Goal: Information Seeking & Learning: Learn about a topic

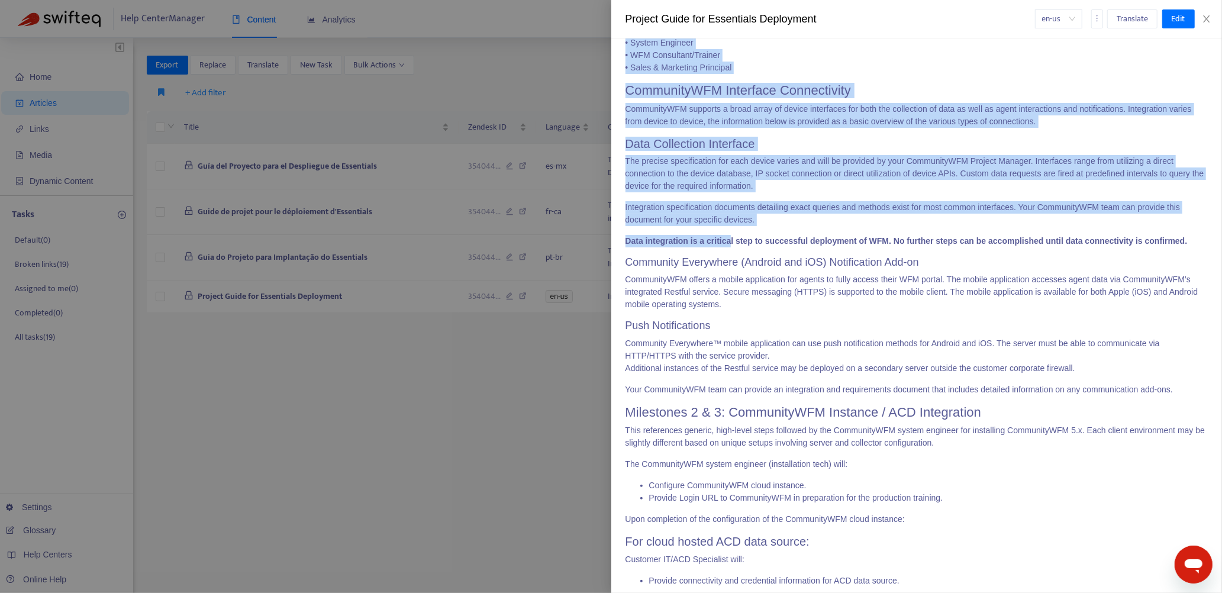
scroll to position [1868, 0]
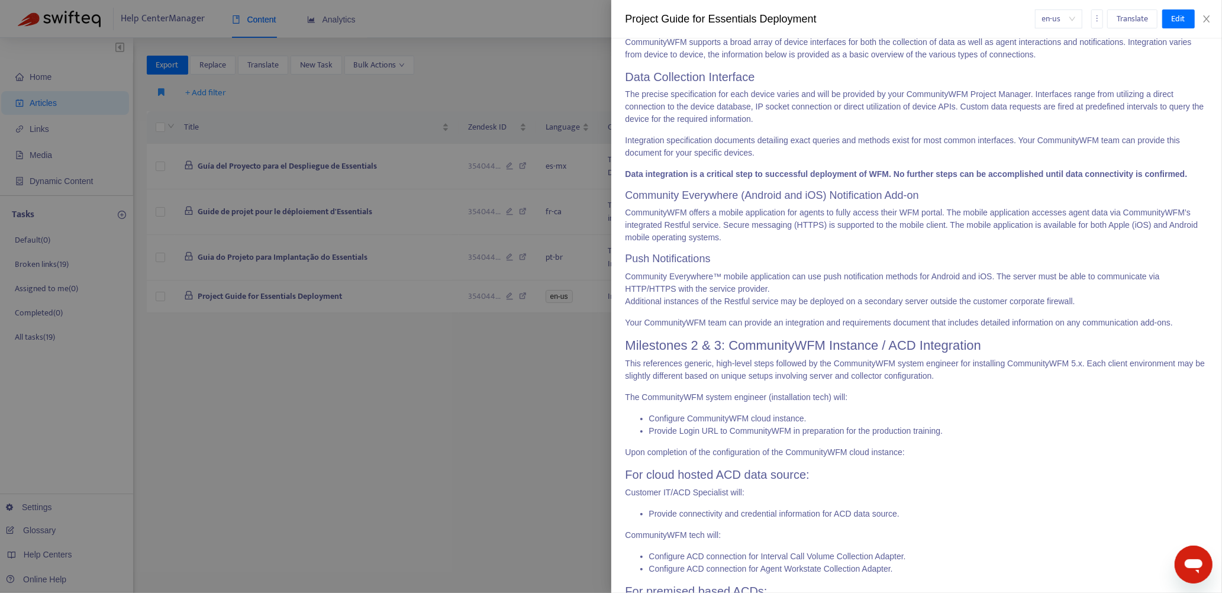
drag, startPoint x: 629, startPoint y: 215, endPoint x: 759, endPoint y: 348, distance: 185.4
copy div "Overall Project Agenda 1 Project Manager delivers Project Plan, Hardware Requir…"
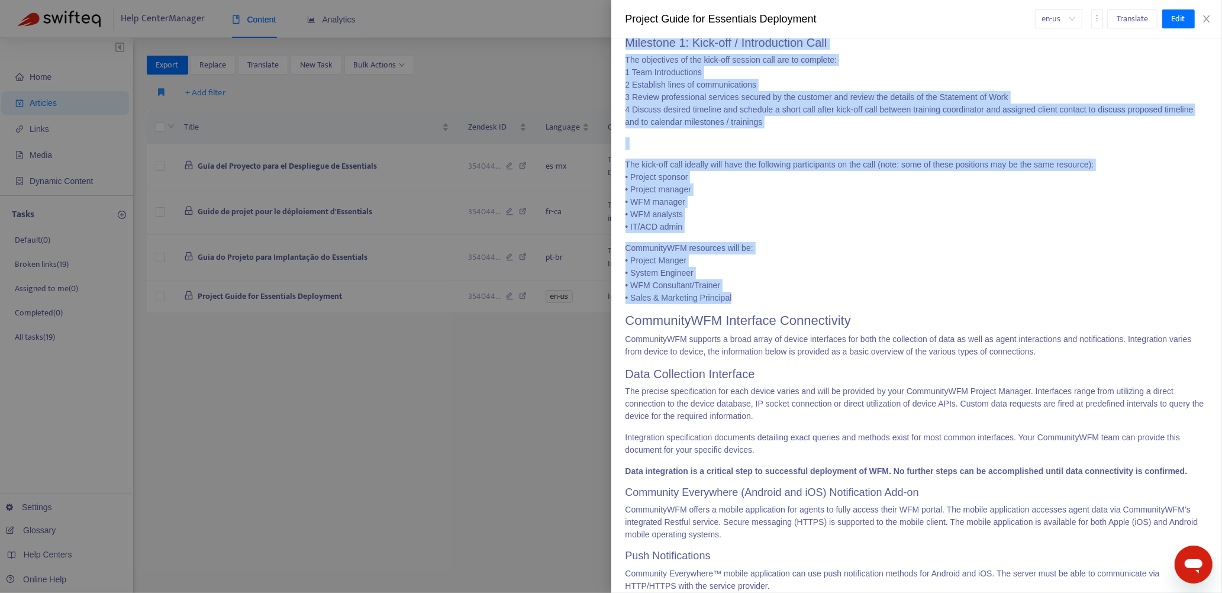
scroll to position [1572, 0]
click at [714, 127] on p "The objectives of the kick-off session call are to complete: 1 Team Introductio…" at bounding box center [917, 90] width 583 height 75
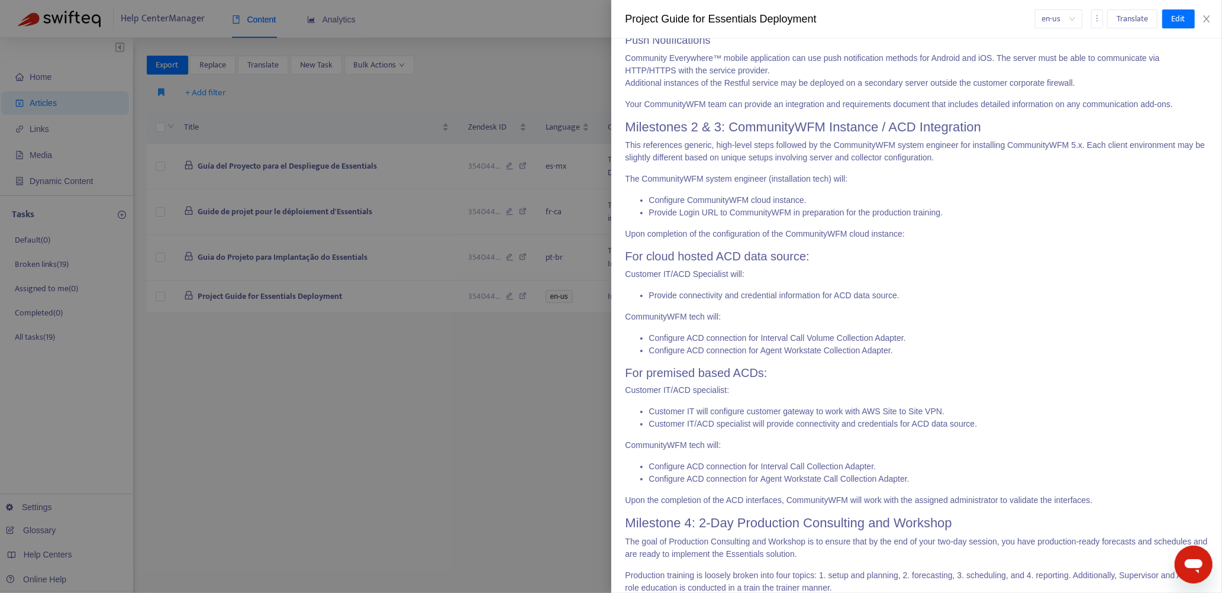
scroll to position [2105, 0]
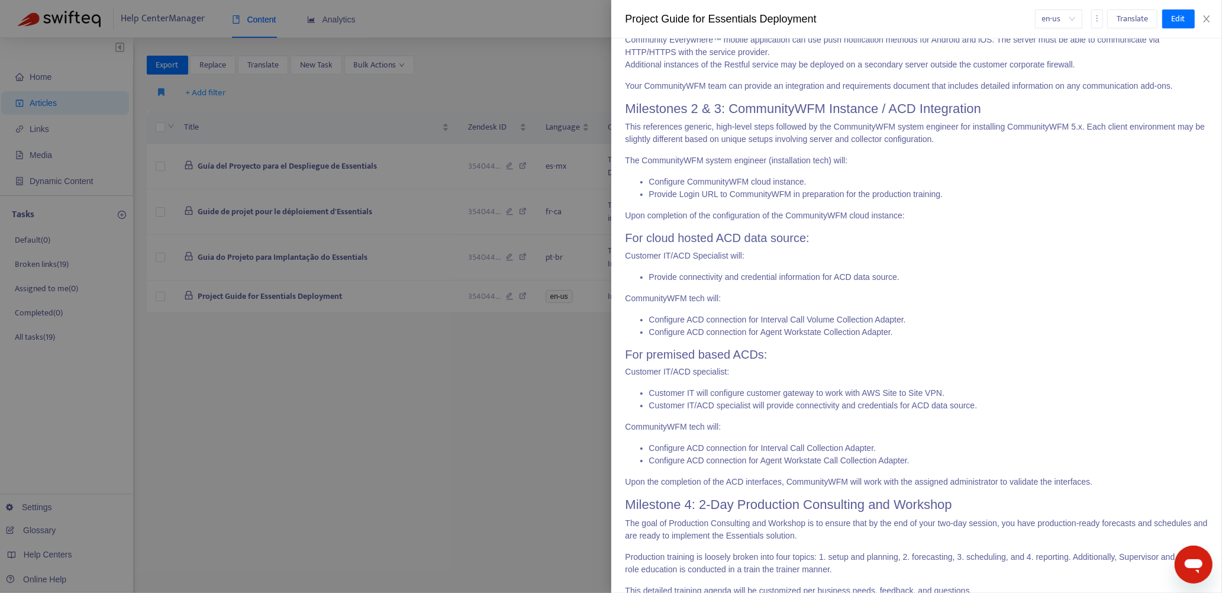
drag, startPoint x: 626, startPoint y: 133, endPoint x: 746, endPoint y: 344, distance: 243.3
click at [746, 344] on div "Name Role Email Phone Organization [PERSON_NAME] Project Manager [EMAIL_ADDRESS…" at bounding box center [917, 416] width 583 height 3804
copy div "CommunityWFM Interface Connectivity CommunityWFM supports a broad array of devi…"
click at [706, 29] on h3 "Push Notifications" at bounding box center [917, 22] width 583 height 13
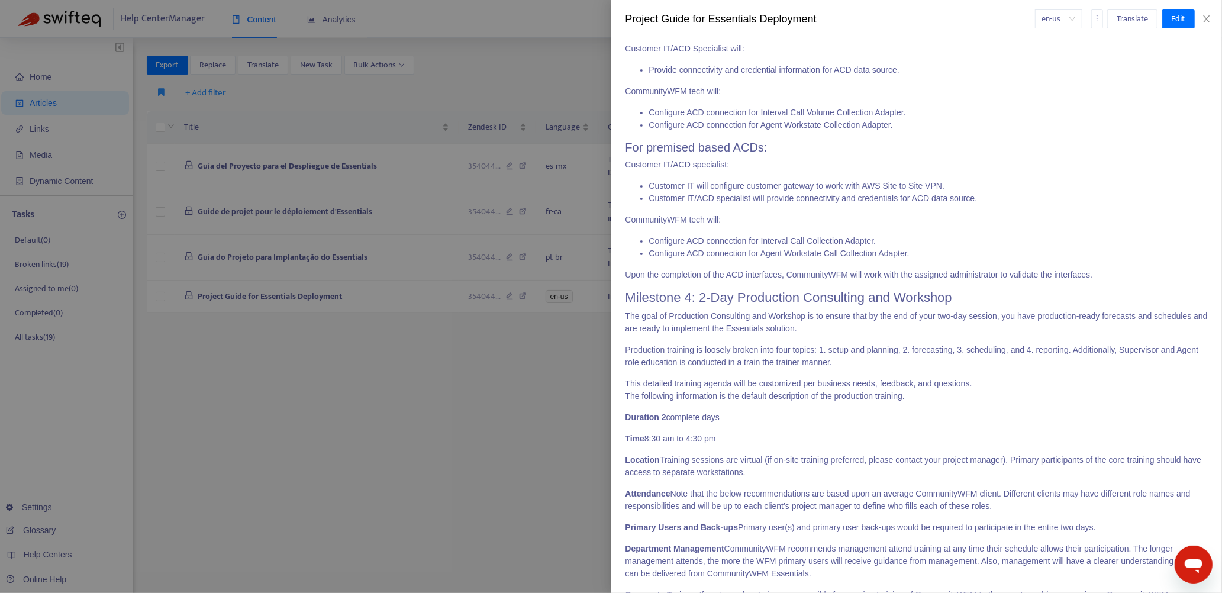
scroll to position [2342, 0]
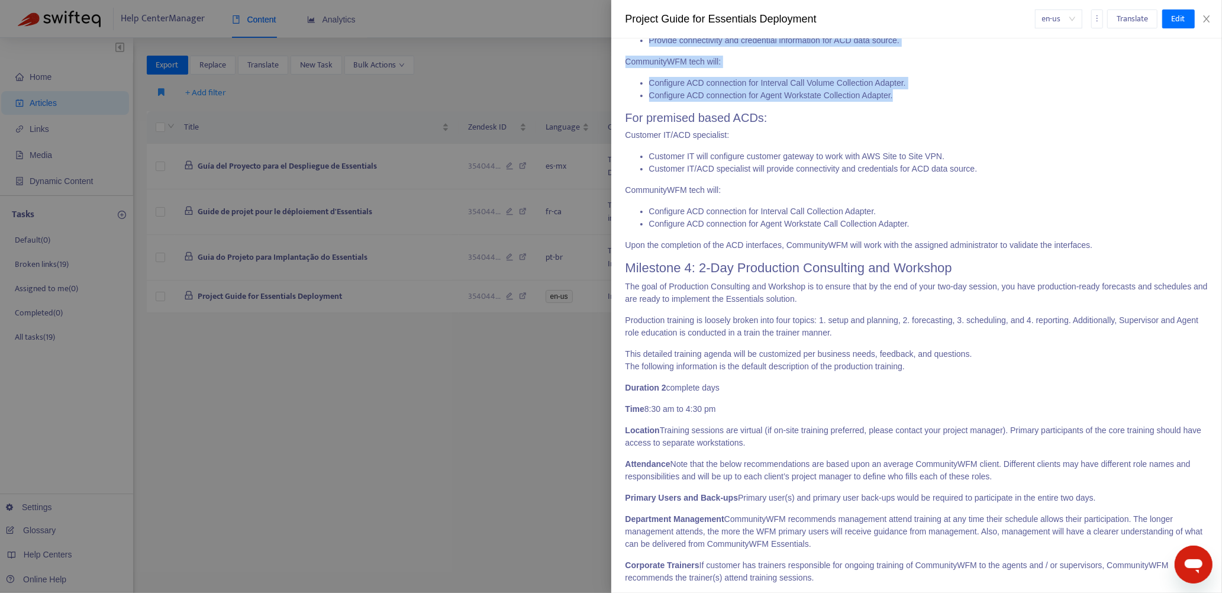
drag, startPoint x: 626, startPoint y: 132, endPoint x: 910, endPoint y: 443, distance: 421.1
click at [910, 443] on div "Name Role Email Phone Organization [PERSON_NAME] Project Manager [EMAIL_ADDRESS…" at bounding box center [917, 179] width 583 height 3804
copy div "Lore Ipsumdolorsit Ametconse Adipiscing™ elitse doeiusmodte inc utl etdo magnaa…"
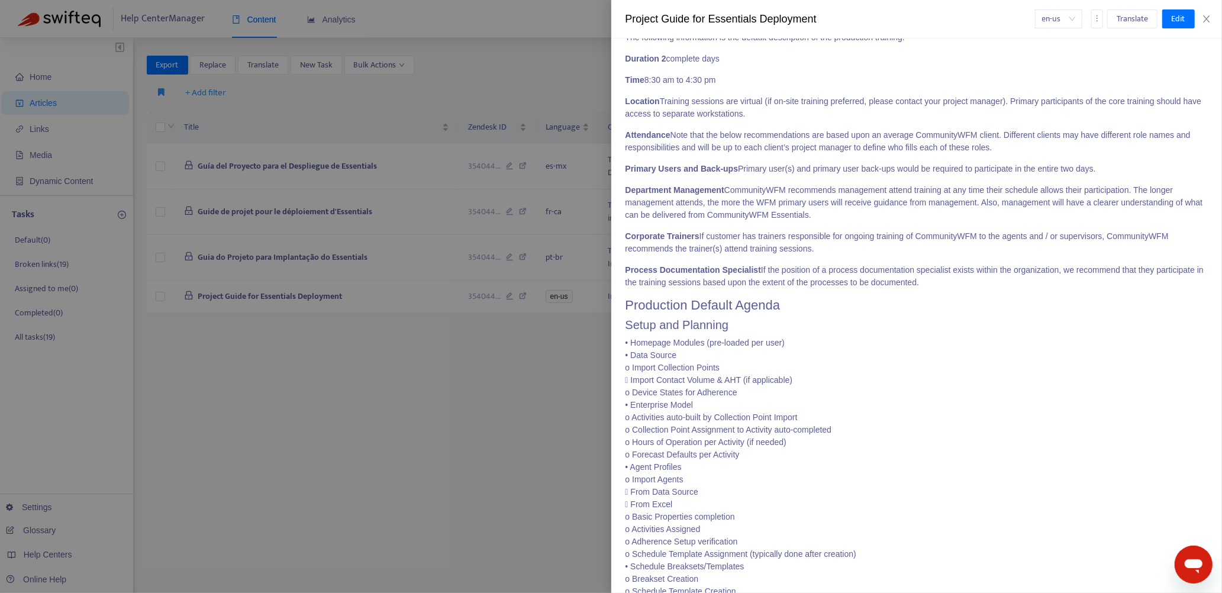
scroll to position [2697, 0]
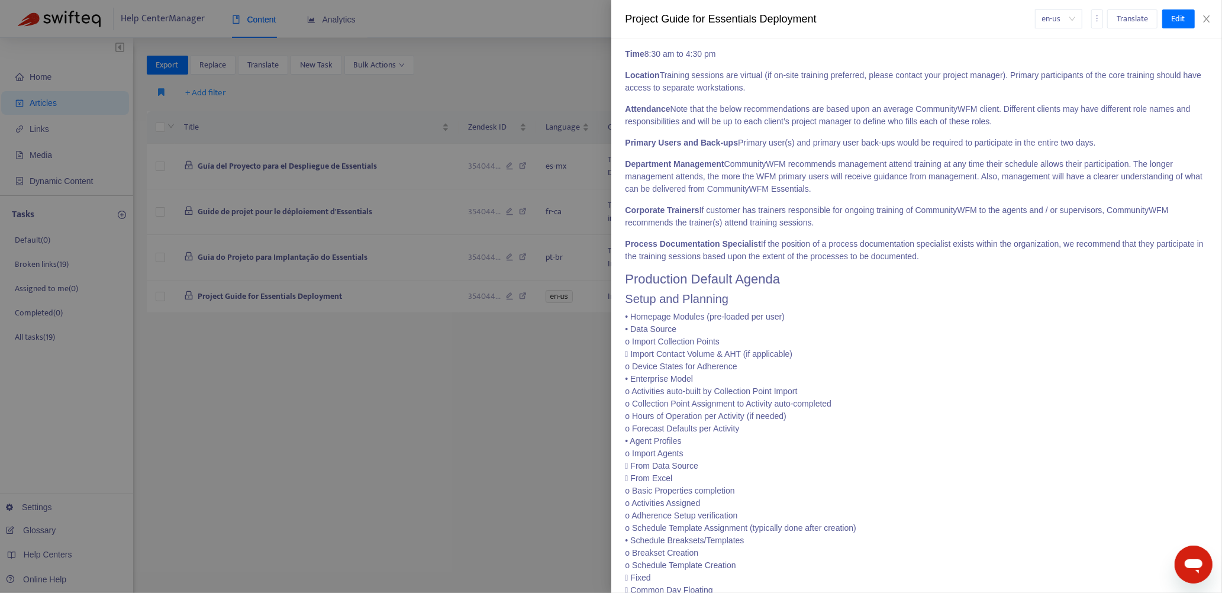
drag, startPoint x: 626, startPoint y: 105, endPoint x: 1102, endPoint y: 233, distance: 492.2
copy div "For premised based ACDs: Customer IT/ACD specialist: Customer IT will configure…"
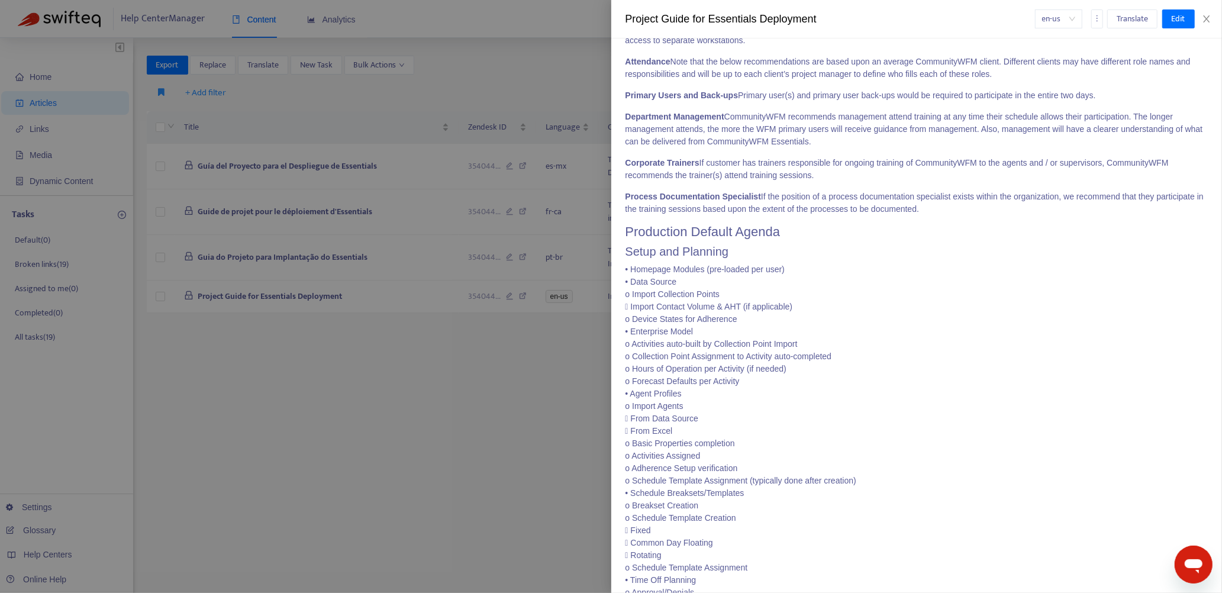
scroll to position [2815, 0]
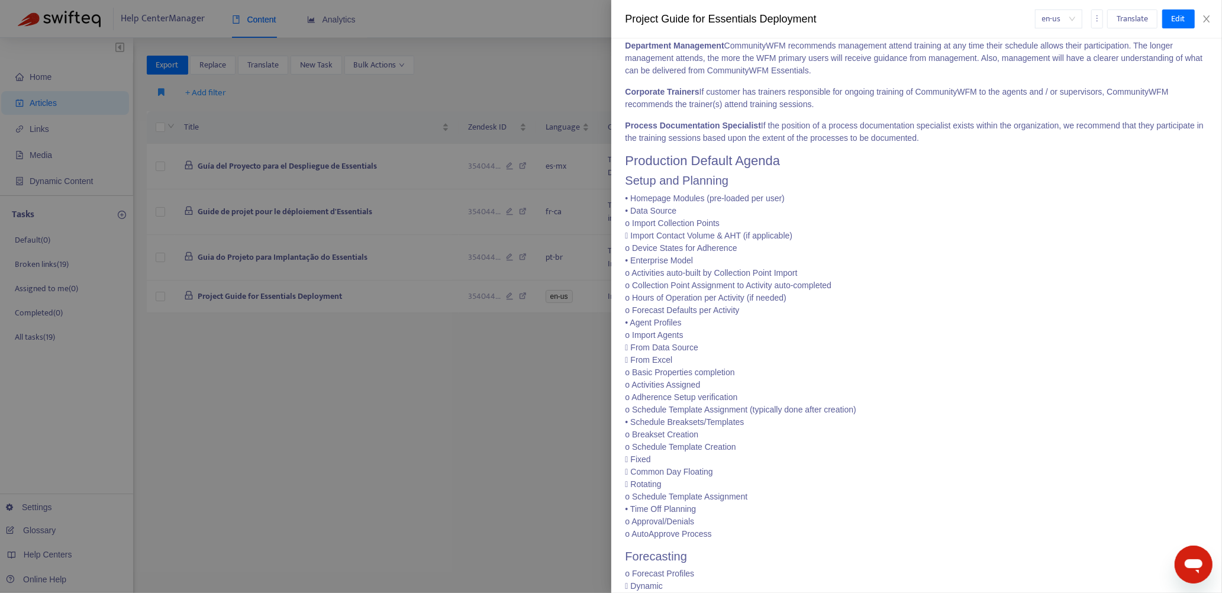
drag, startPoint x: 627, startPoint y: 139, endPoint x: 954, endPoint y: 479, distance: 471.8
copy div "Milestone 4: 2-Day Production Consulting and Workshop The goal of Production Co…"
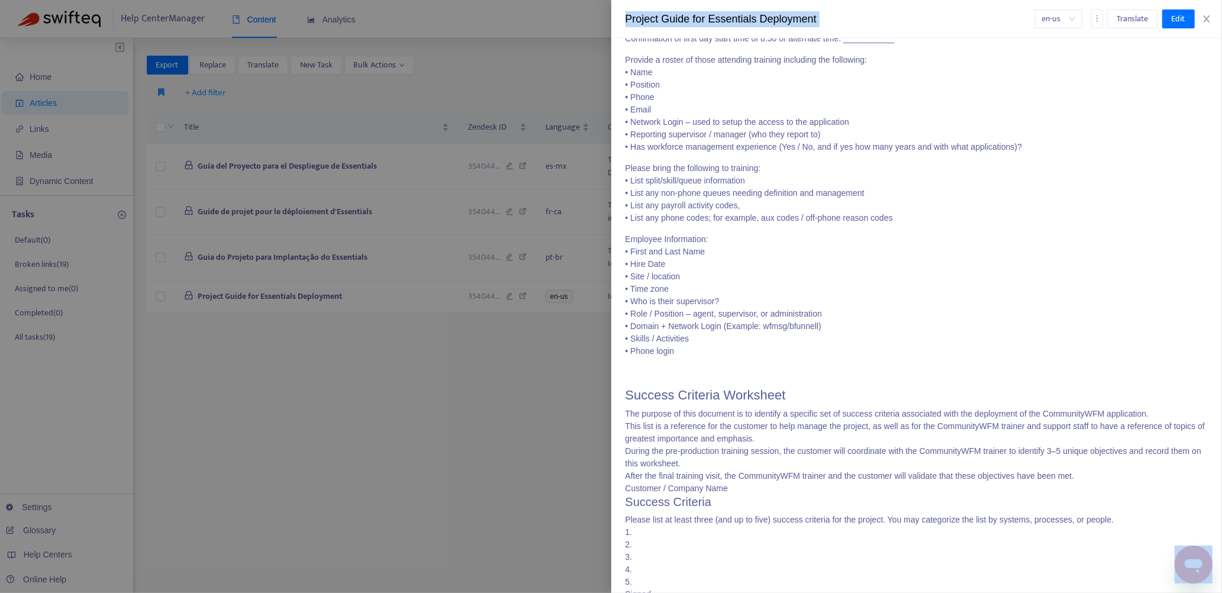
scroll to position [3855, 0]
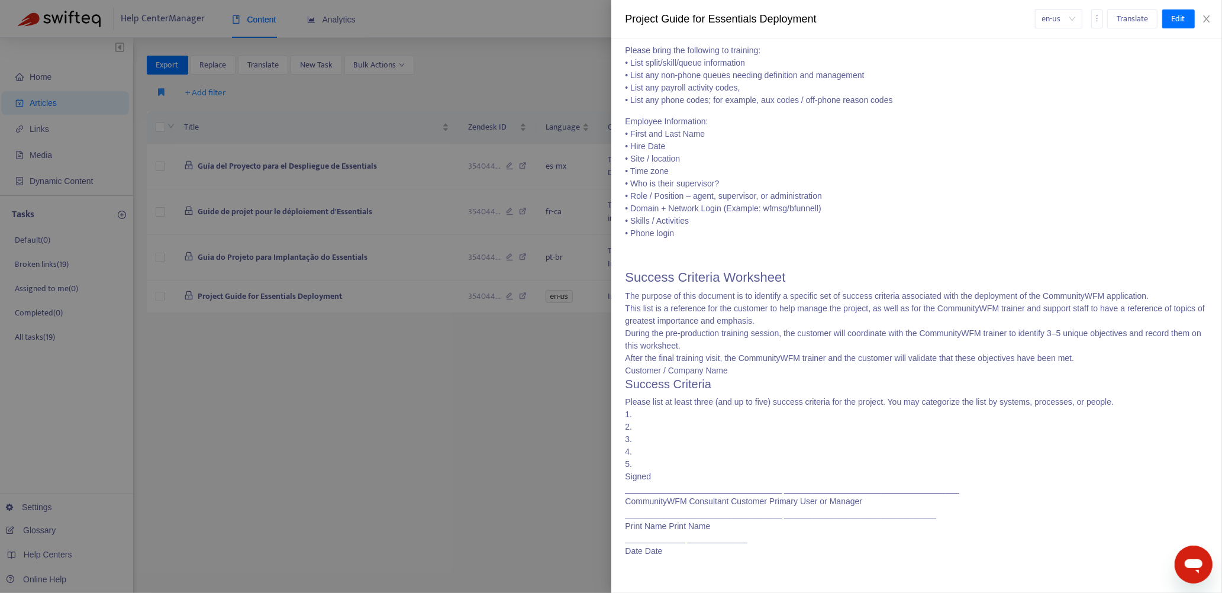
drag, startPoint x: 626, startPoint y: 91, endPoint x: 737, endPoint y: 150, distance: 125.5
copy div "Loremipsum Dolorsi Ametco Adipi eli Seddoeiu • Temporin Utlabor (etd-magnaa eni…"
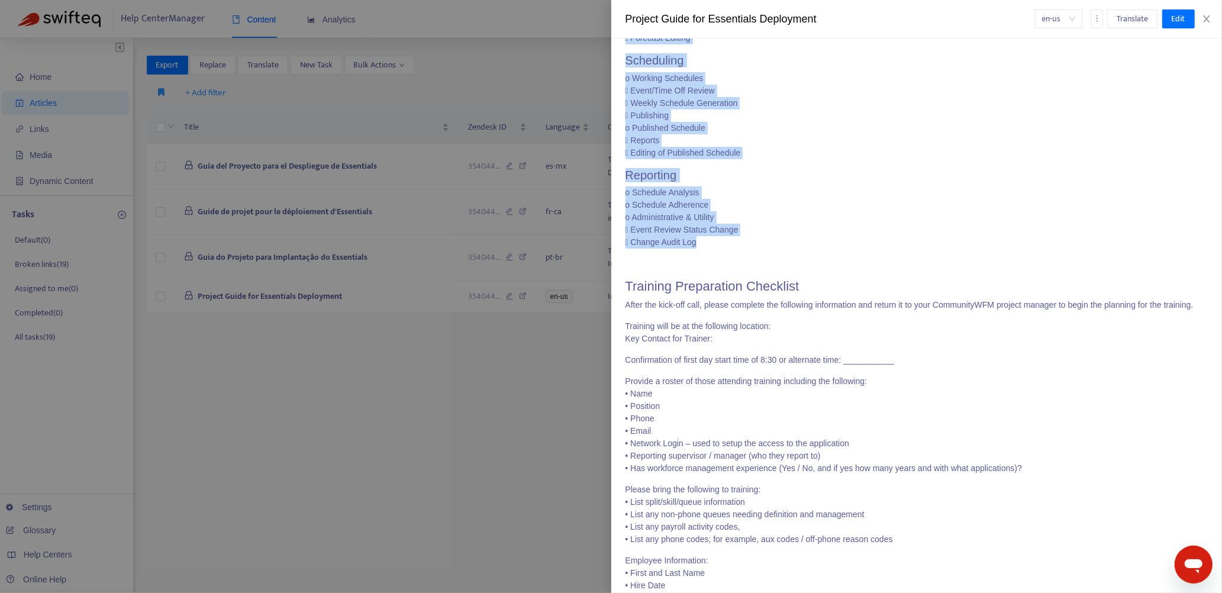
scroll to position [3204, 0]
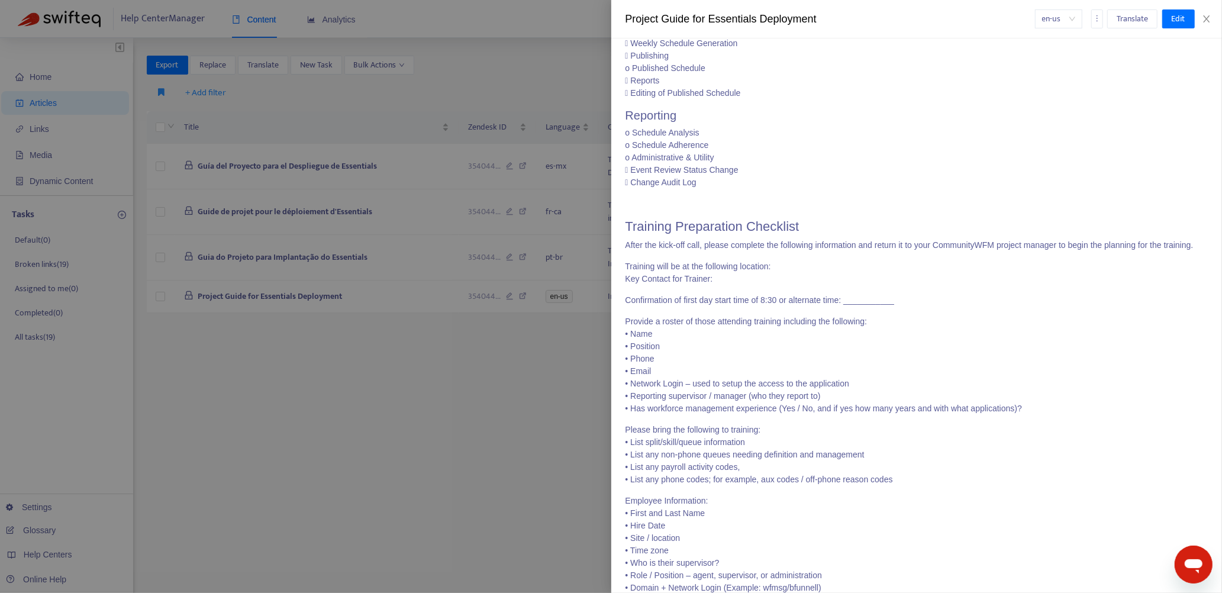
scroll to position [3559, 0]
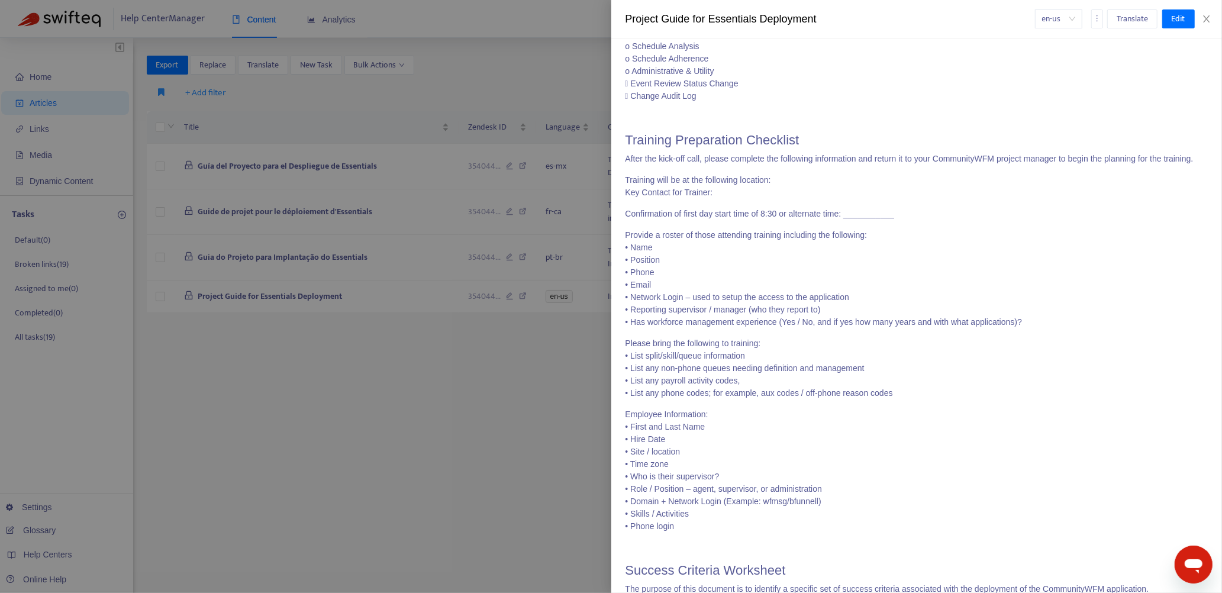
drag, startPoint x: 626, startPoint y: 173, endPoint x: 696, endPoint y: 193, distance: 73.3
drag, startPoint x: 627, startPoint y: 157, endPoint x: 746, endPoint y: 439, distance: 306.4
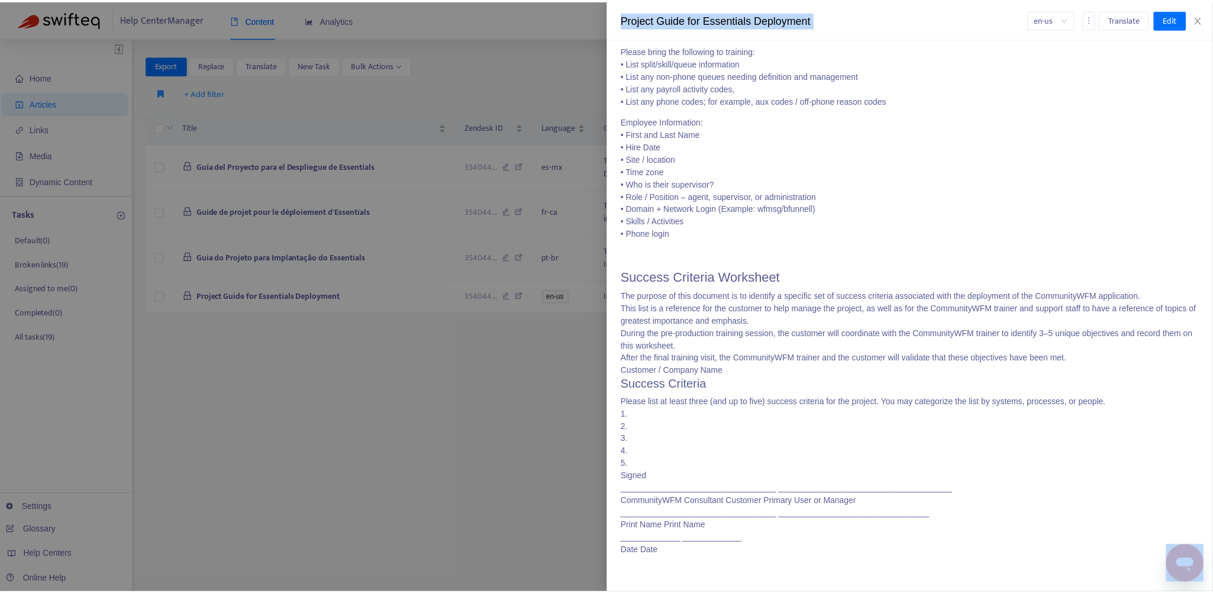
scroll to position [4208, 0]
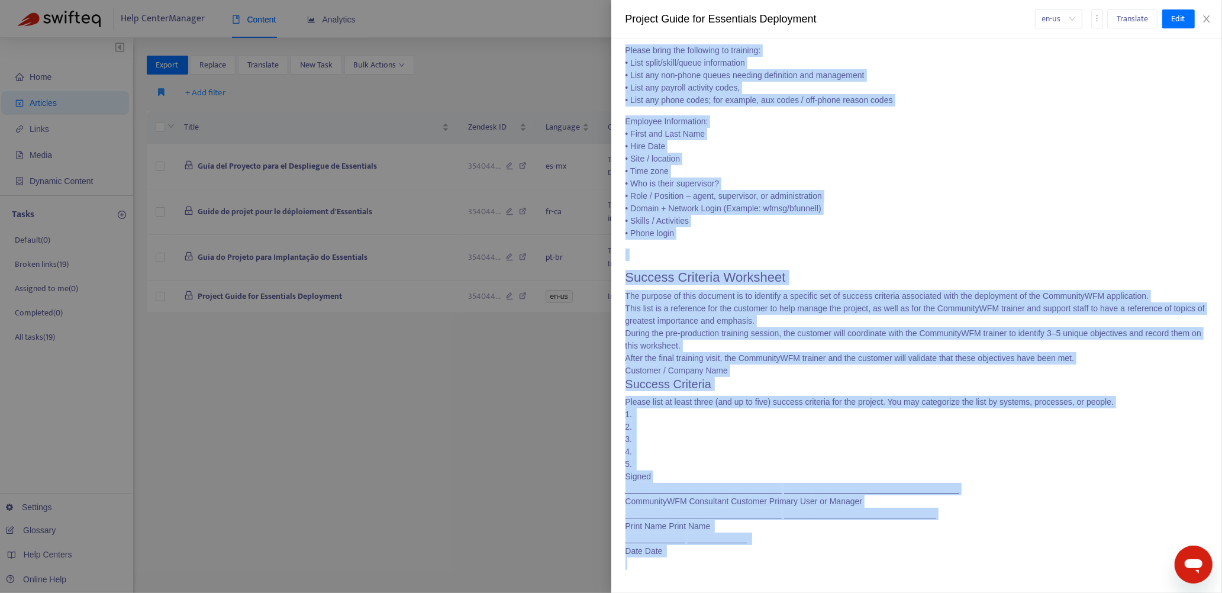
drag, startPoint x: 626, startPoint y: 131, endPoint x: 671, endPoint y: 576, distance: 447.4
copy div "Loremips Dolorsitame Consectet Adipi eli sedd-eiu temp, incidi utlabore etd mag…"
click at [727, 411] on div "1." at bounding box center [917, 414] width 583 height 12
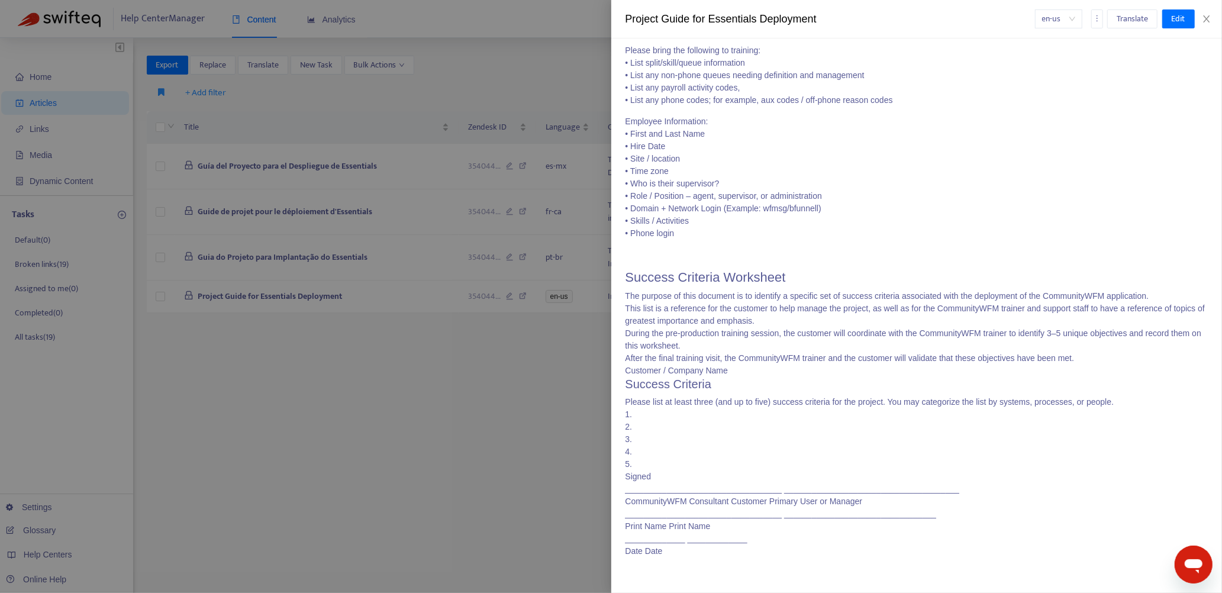
click at [533, 337] on div at bounding box center [611, 296] width 1222 height 593
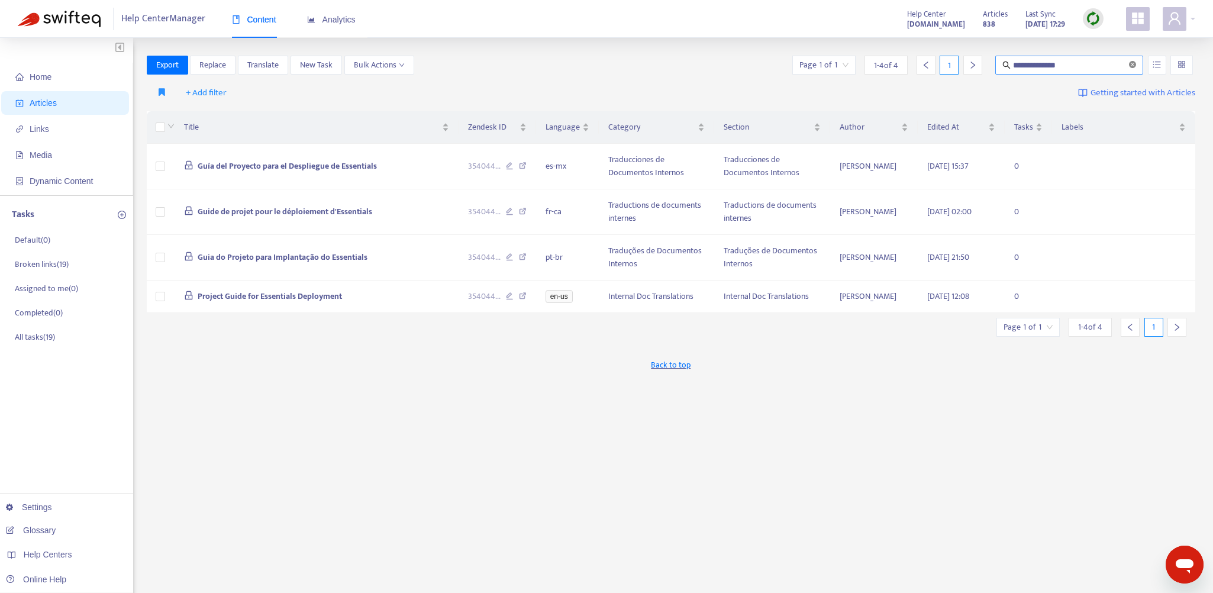
click at [1135, 64] on icon "close-circle" at bounding box center [1132, 64] width 7 height 7
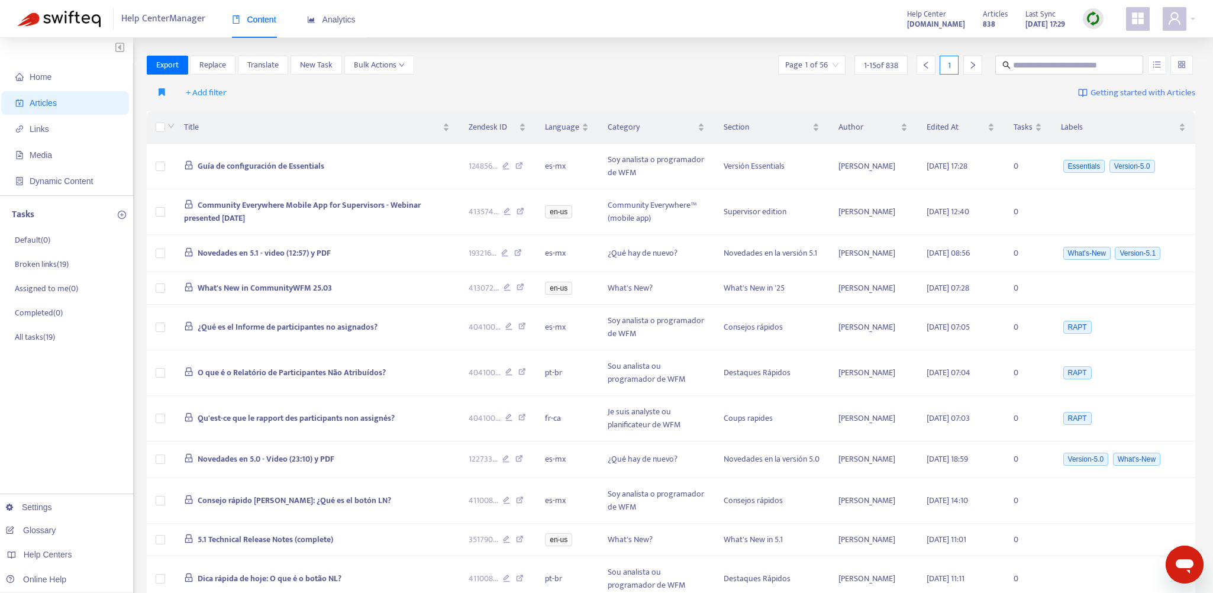
click at [1090, 17] on img at bounding box center [1093, 18] width 15 height 15
click at [1107, 38] on link "Quick Sync" at bounding box center [1118, 43] width 50 height 14
